Goal: Find contact information: Find contact information

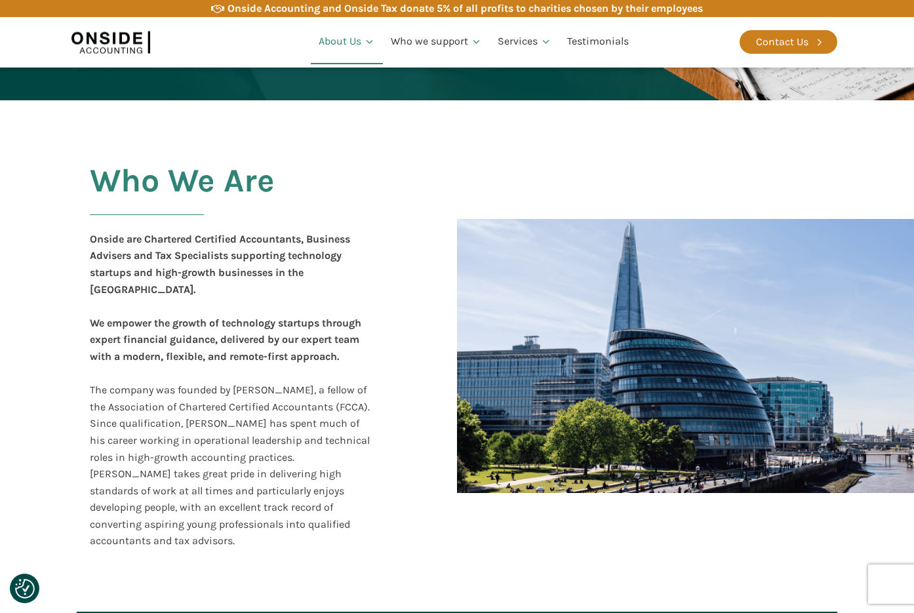
scroll to position [230, 0]
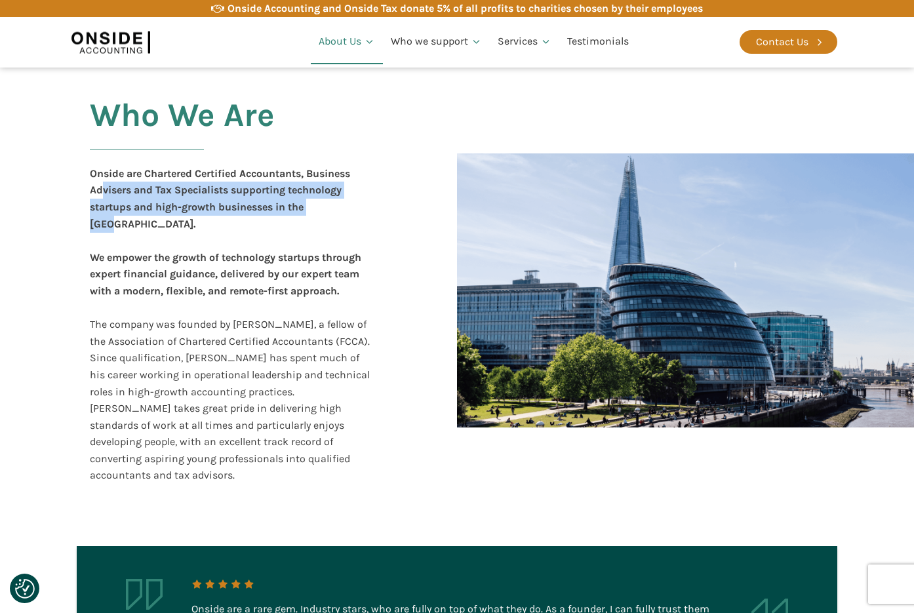
drag, startPoint x: 104, startPoint y: 194, endPoint x: 339, endPoint y: 211, distance: 236.1
click at [339, 211] on div "Onside are Chartered Certified Accountants, Business Advisers and Tax Specialis…" at bounding box center [231, 324] width 283 height 319
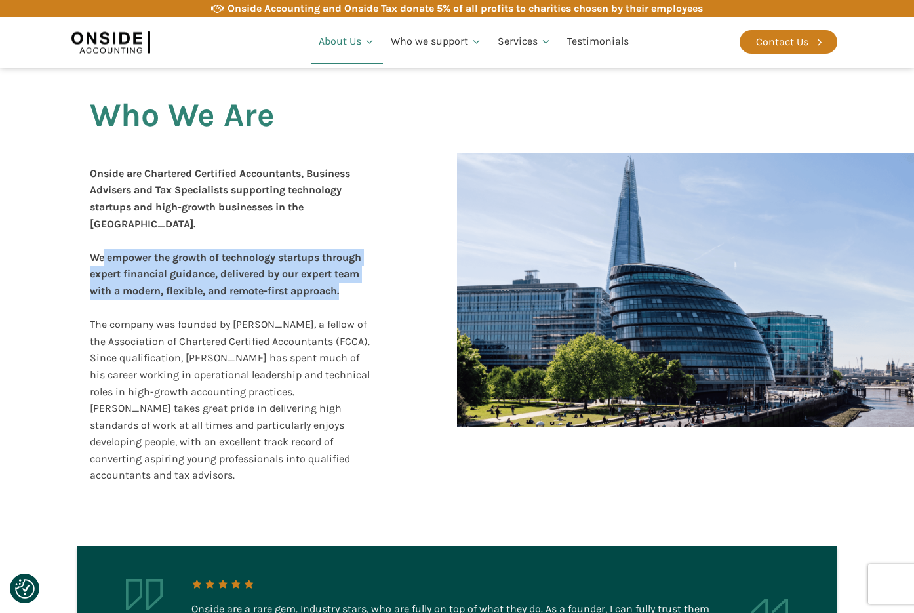
drag, startPoint x: 106, startPoint y: 237, endPoint x: 353, endPoint y: 279, distance: 250.8
click at [353, 279] on div "Onside are Chartered Certified Accountants, Business Advisers and Tax Specialis…" at bounding box center [231, 324] width 283 height 319
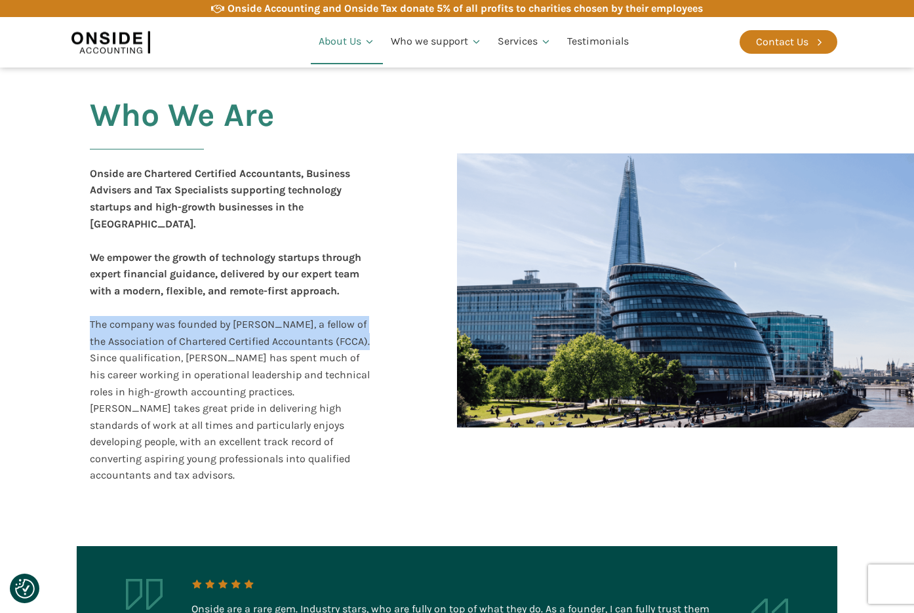
drag, startPoint x: 94, startPoint y: 300, endPoint x: 367, endPoint y: 319, distance: 272.8
click at [367, 319] on div "Onside are Chartered Certified Accountants, Business Advisers and Tax Specialis…" at bounding box center [231, 324] width 283 height 319
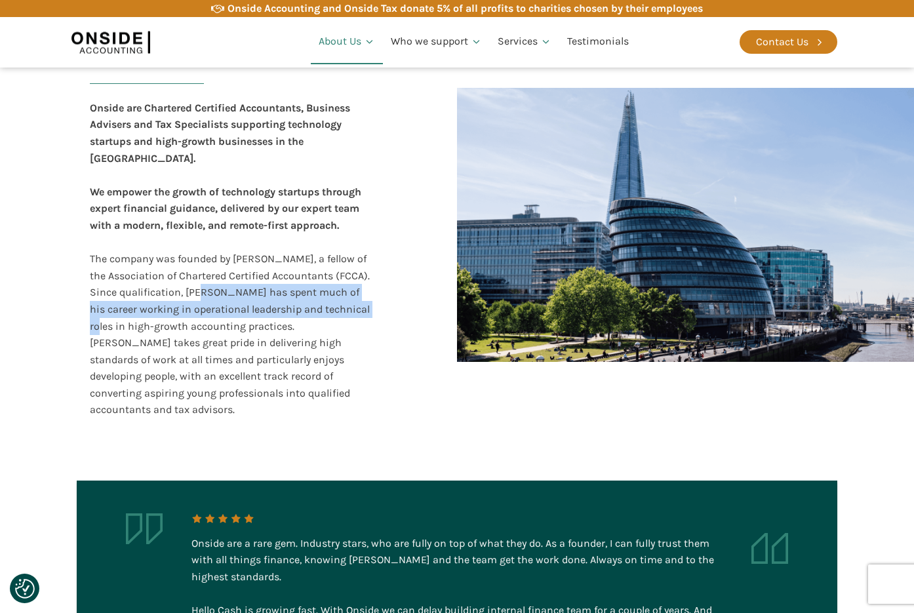
drag, startPoint x: 203, startPoint y: 277, endPoint x: 378, endPoint y: 292, distance: 175.8
click at [378, 292] on div "Who We Are Onside are Chartered Certified Accountants, Business Advisers and Ta…" at bounding box center [248, 224] width 342 height 413
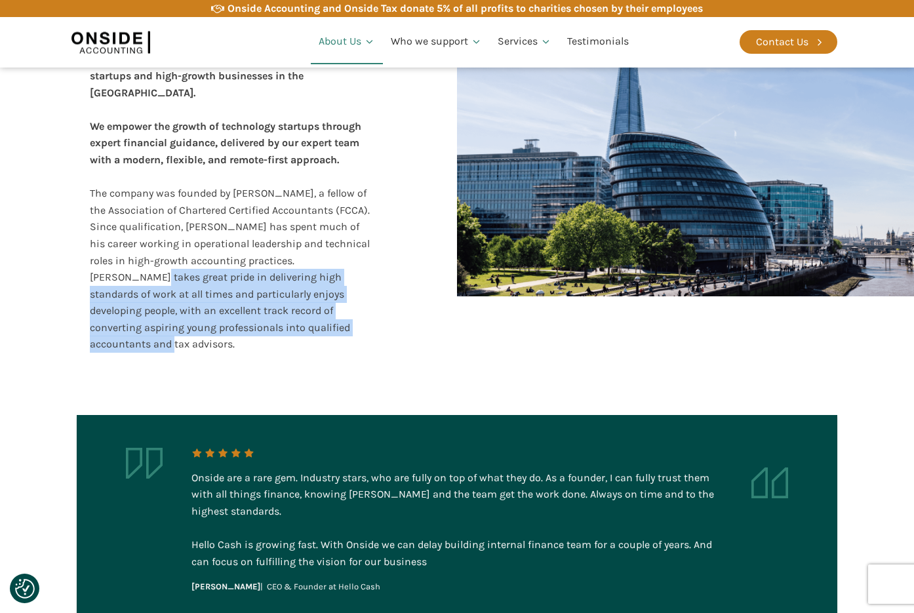
drag, startPoint x: 89, startPoint y: 254, endPoint x: 387, endPoint y: 313, distance: 304.2
click at [386, 313] on div "Who We Are Onside are Chartered Certified Accountants, Business Advisers and Ta…" at bounding box center [248, 159] width 342 height 413
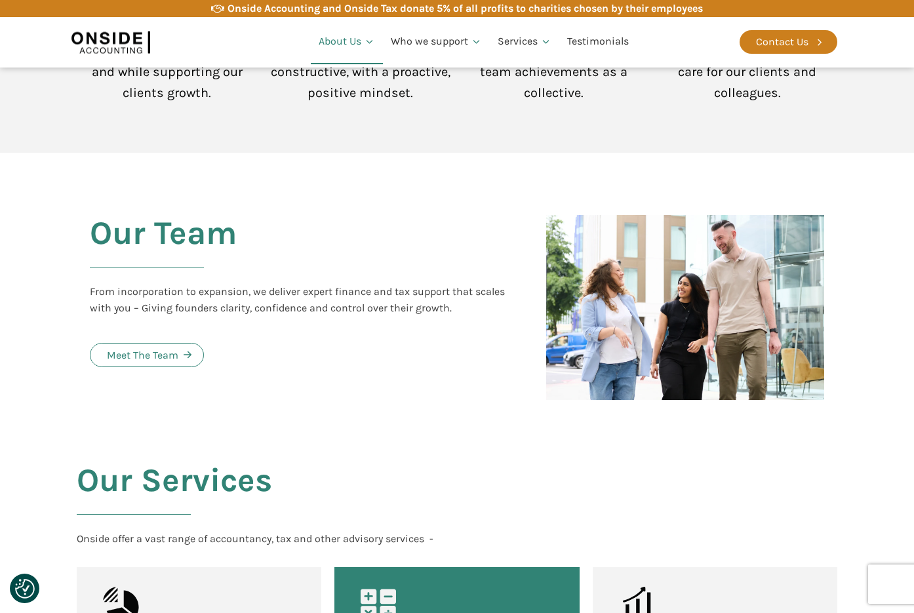
scroll to position [1345, 0]
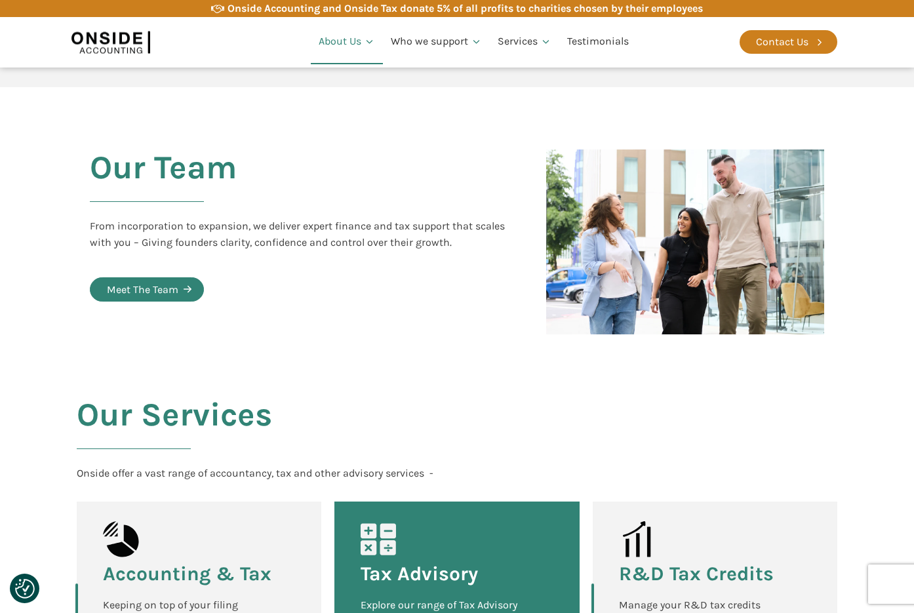
click at [175, 281] on div "Meet The Team" at bounding box center [142, 289] width 71 height 17
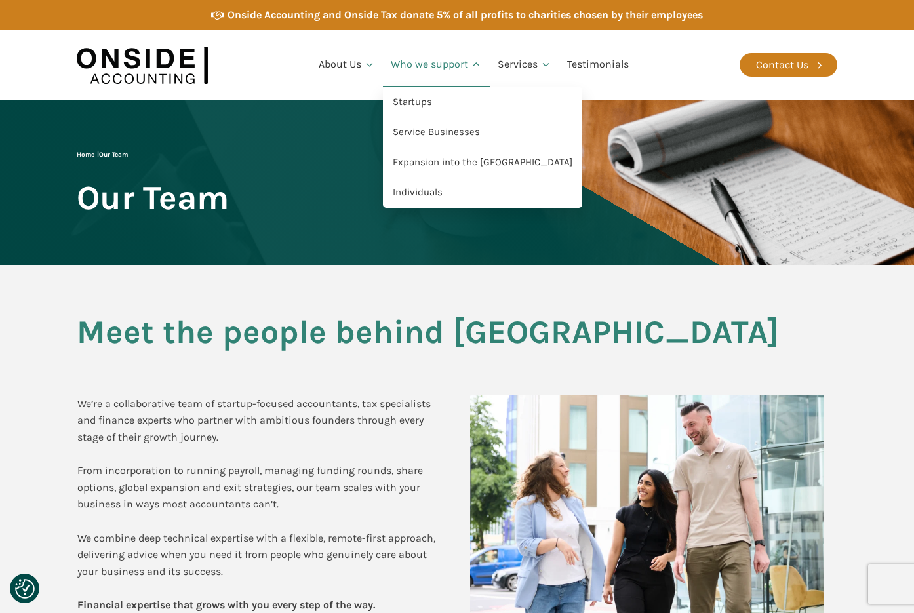
click at [479, 66] on use at bounding box center [477, 63] width 6 height 3
